Goal: Task Accomplishment & Management: Manage account settings

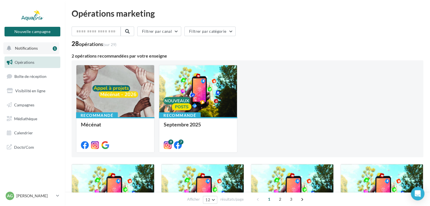
click at [28, 50] on span "Notifications" at bounding box center [26, 48] width 23 height 5
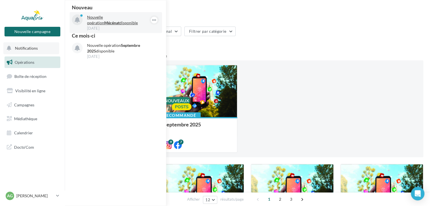
click at [101, 20] on p "Nouvelle opération Mécénat disponible" at bounding box center [119, 19] width 65 height 11
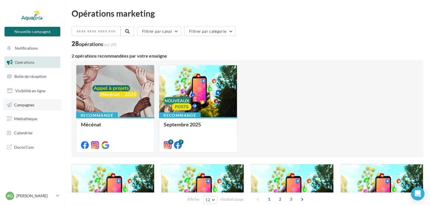
click at [19, 105] on span "Campagnes" at bounding box center [24, 104] width 20 height 5
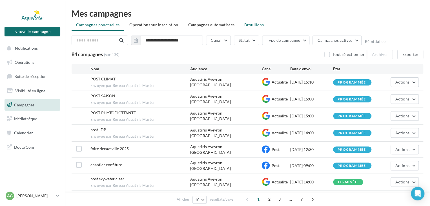
click at [255, 24] on span "Brouillons" at bounding box center [253, 24] width 19 height 5
